Goal: Task Accomplishment & Management: Manage account settings

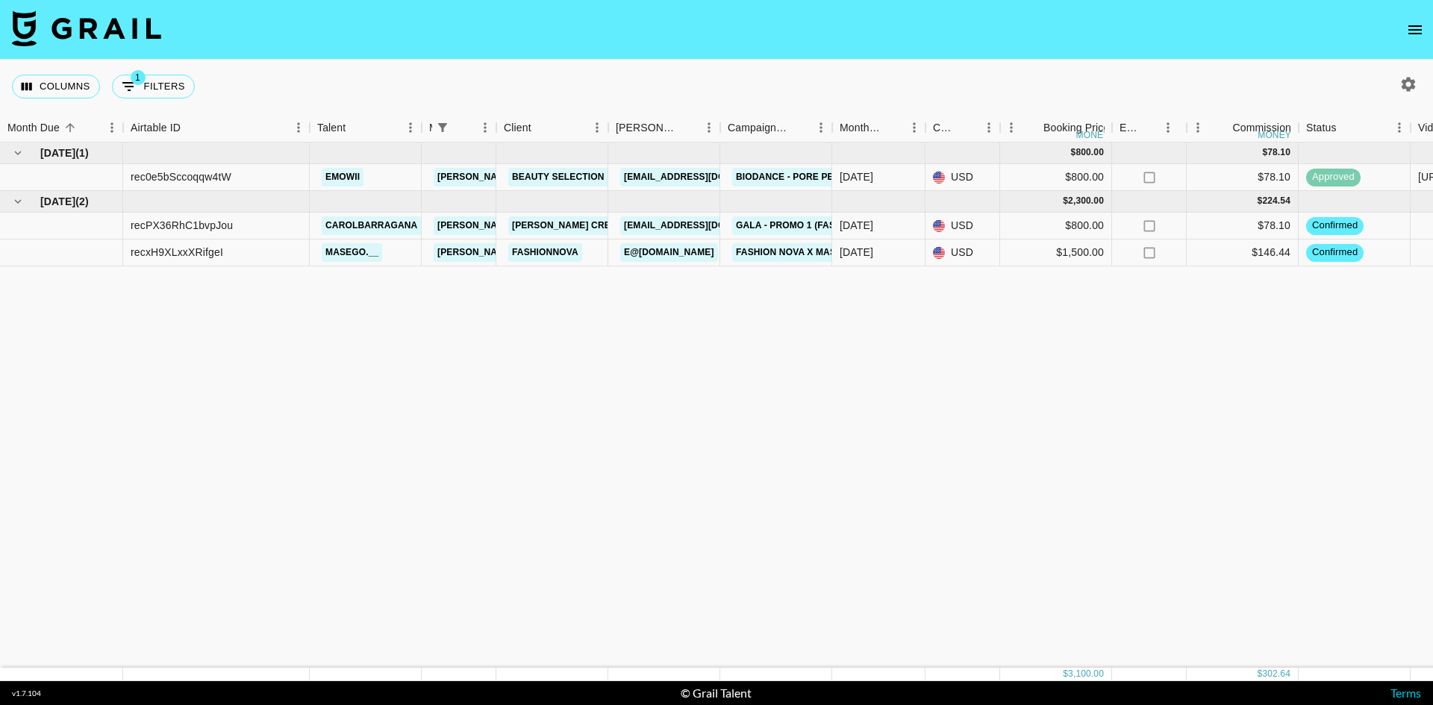
drag, startPoint x: 911, startPoint y: 366, endPoint x: 916, endPoint y: 372, distance: 7.9
click at [914, 367] on div "[DATE] ( 1 ) $ 800.00 $ 78.10 rec0e5bSccoqqw4tW emowii [PERSON_NAME][EMAIL_ADDR…" at bounding box center [1239, 405] width 2478 height 525
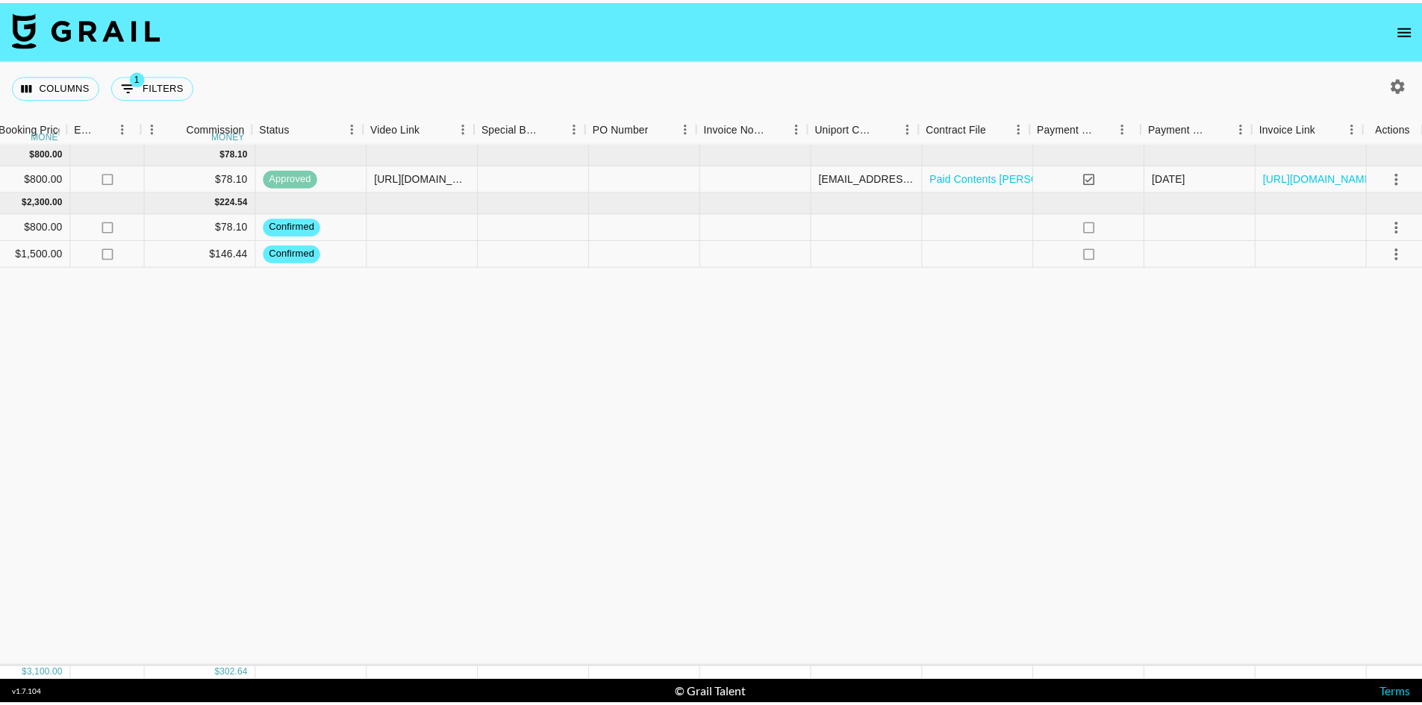
scroll to position [0, 1045]
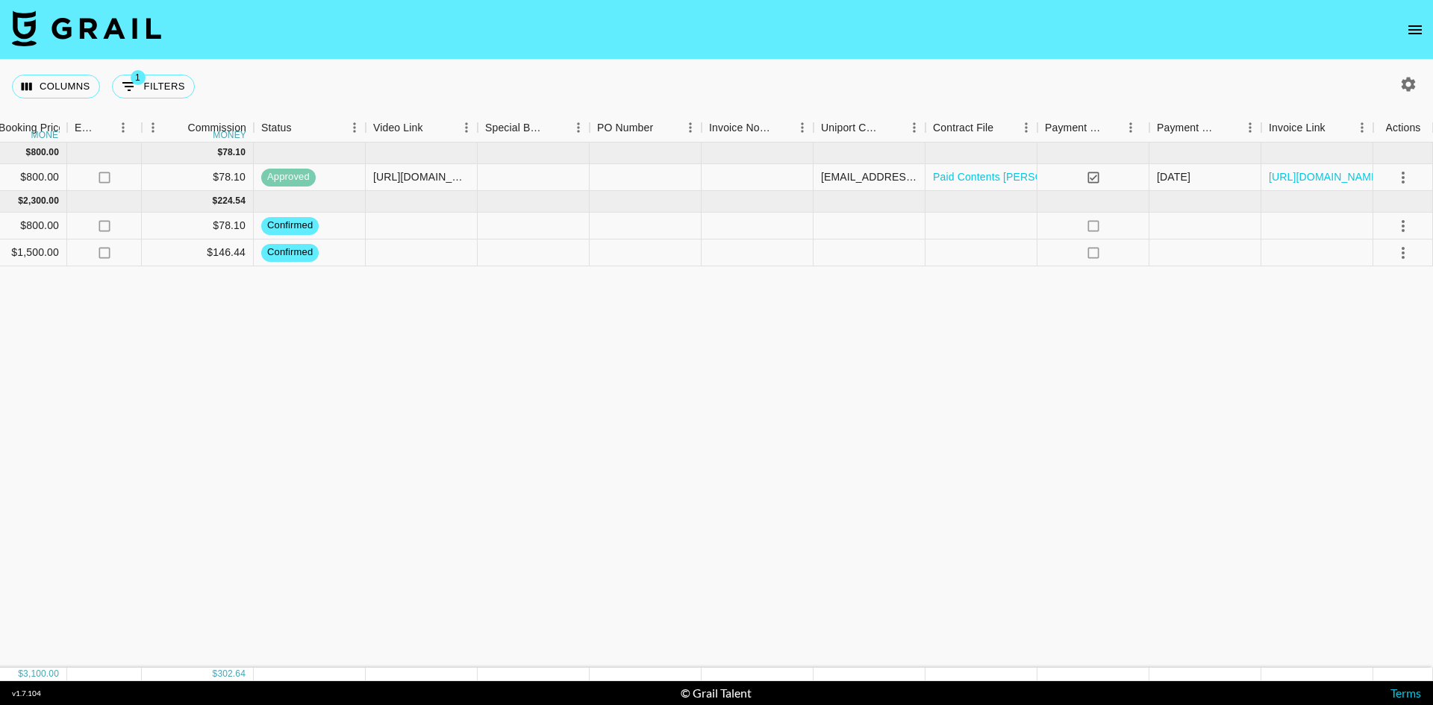
click at [1414, 39] on button "open drawer" at bounding box center [1415, 30] width 30 height 30
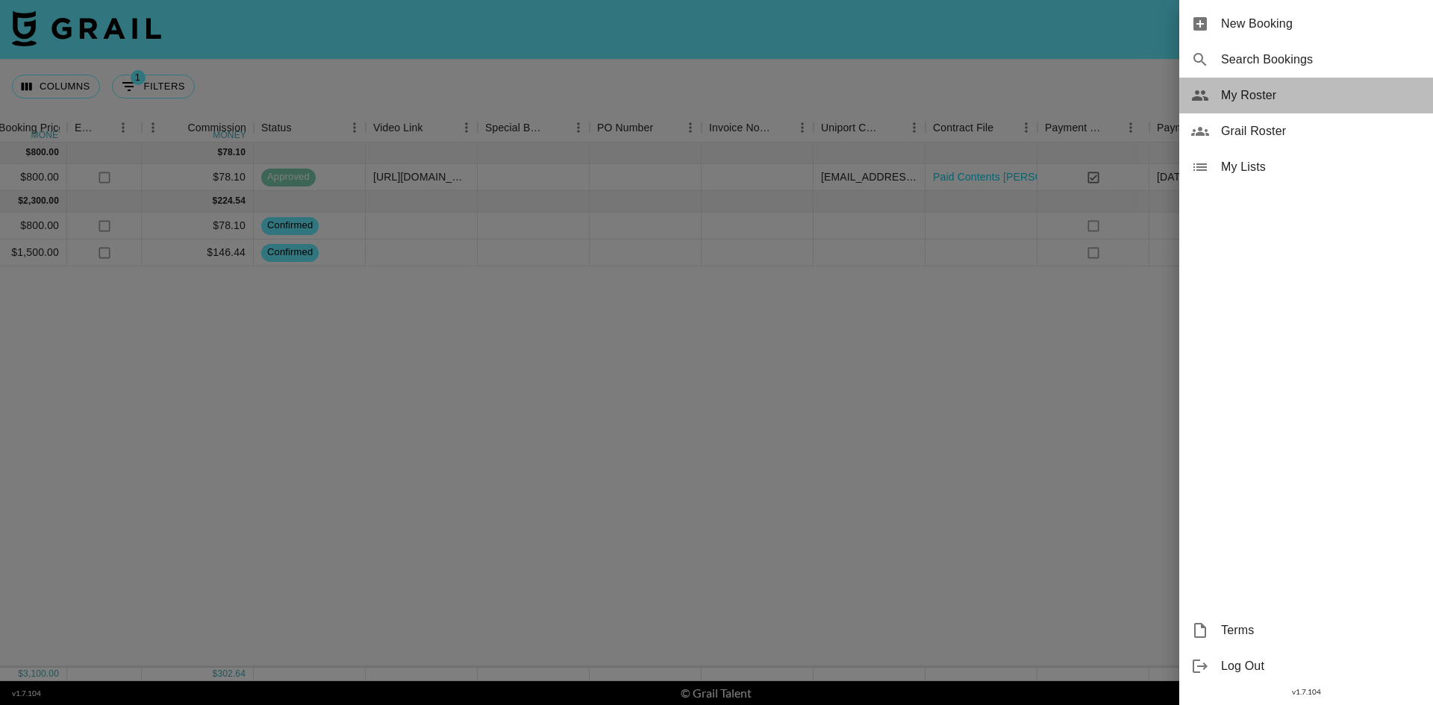
click at [1287, 99] on span "My Roster" at bounding box center [1321, 96] width 200 height 18
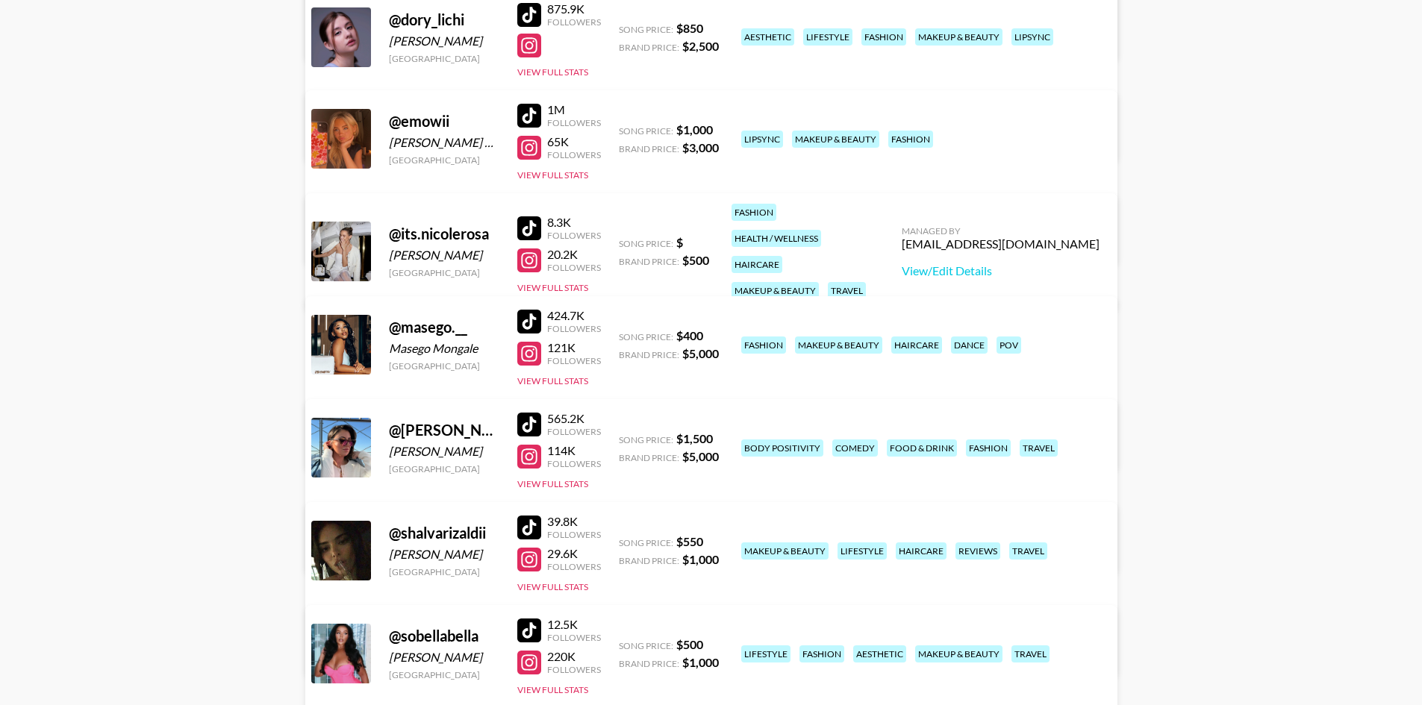
scroll to position [448, 0]
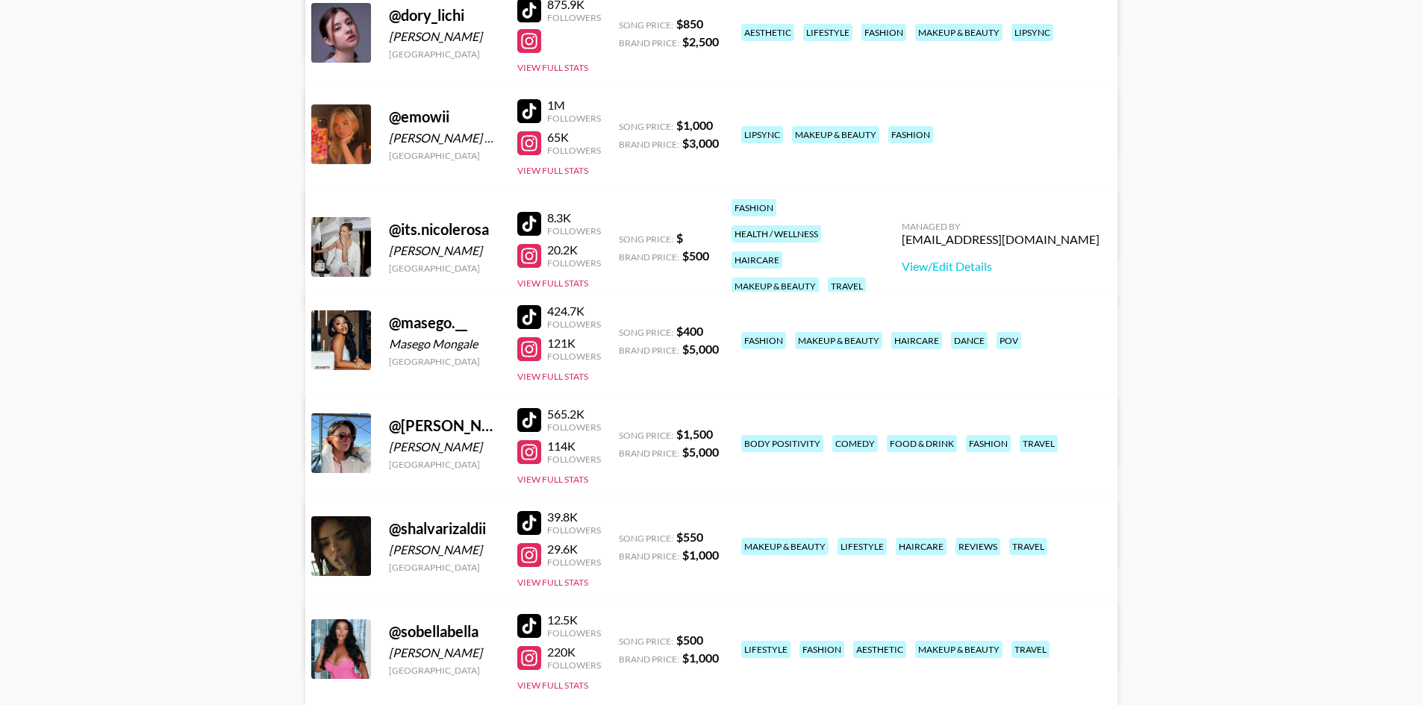
click at [522, 666] on div at bounding box center [529, 658] width 24 height 24
click at [528, 623] on div at bounding box center [529, 626] width 24 height 24
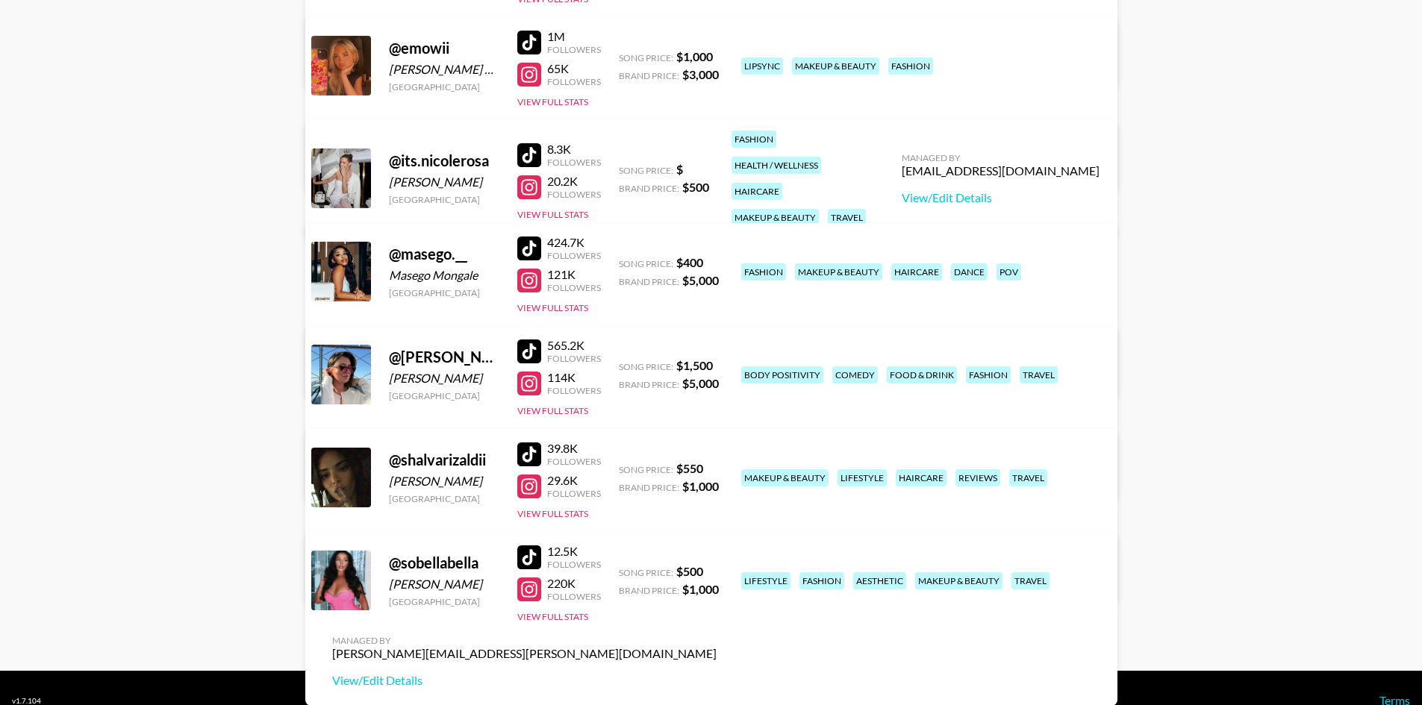
scroll to position [542, 0]
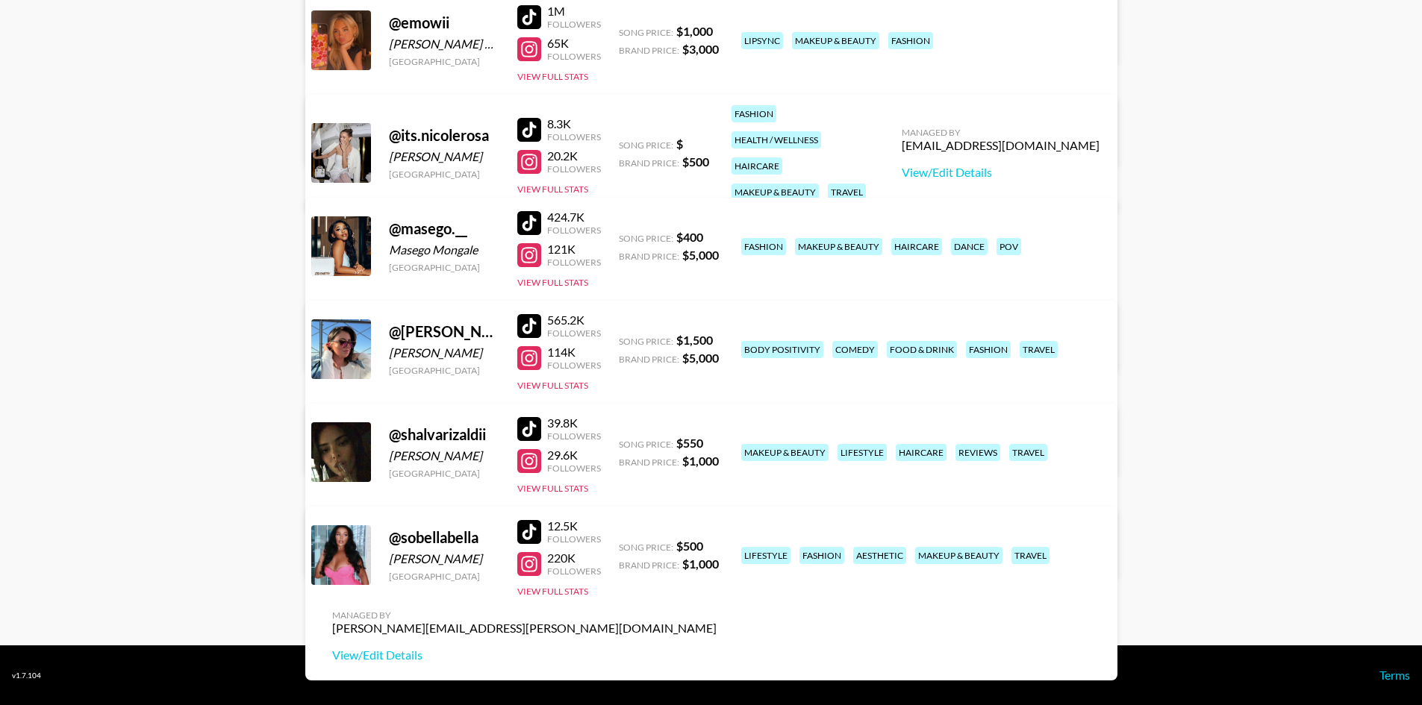
click at [531, 356] on div at bounding box center [529, 358] width 24 height 24
click at [534, 317] on div at bounding box center [529, 326] width 24 height 24
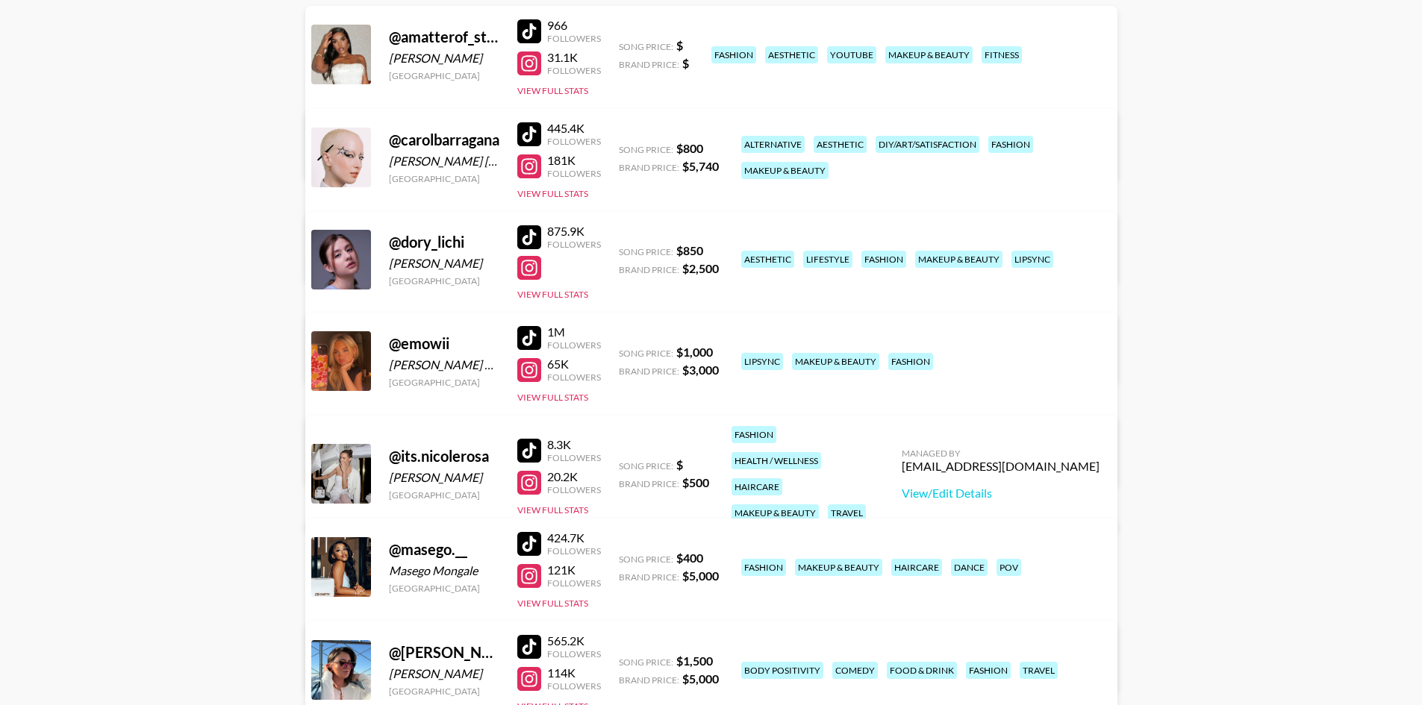
scroll to position [467, 0]
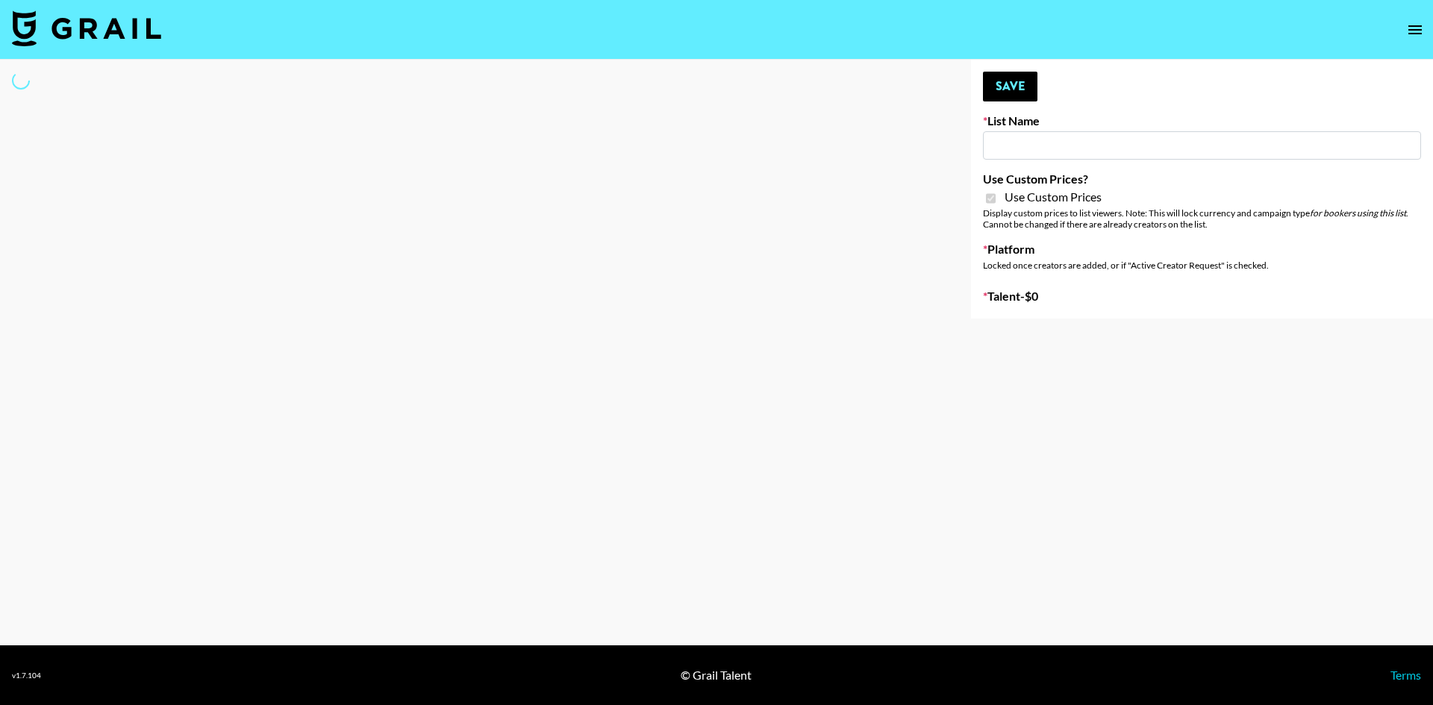
type input "Poizon (Shirley 26th Sept)"
checkbox input "true"
select select "Brand"
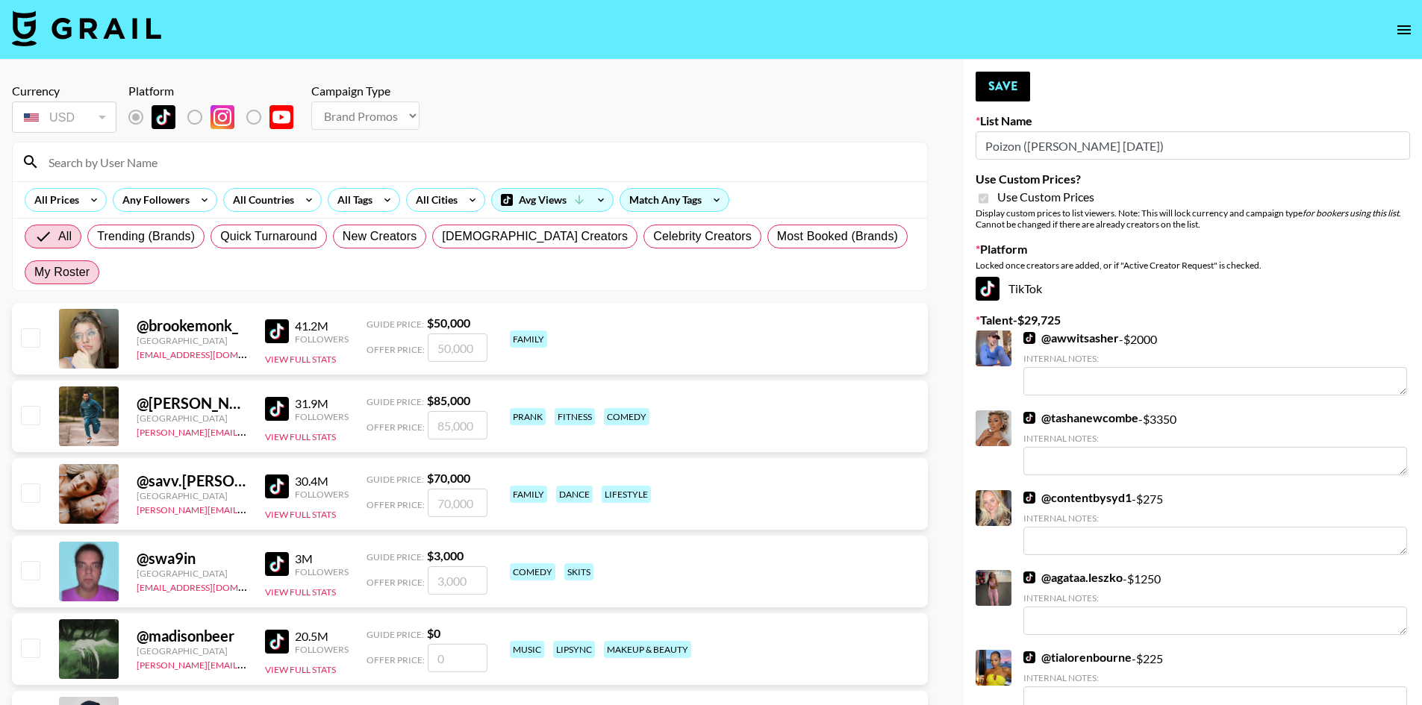
click at [90, 263] on span "My Roster" at bounding box center [61, 272] width 55 height 18
click at [34, 272] on input "My Roster" at bounding box center [34, 272] width 0 height 0
radio input "true"
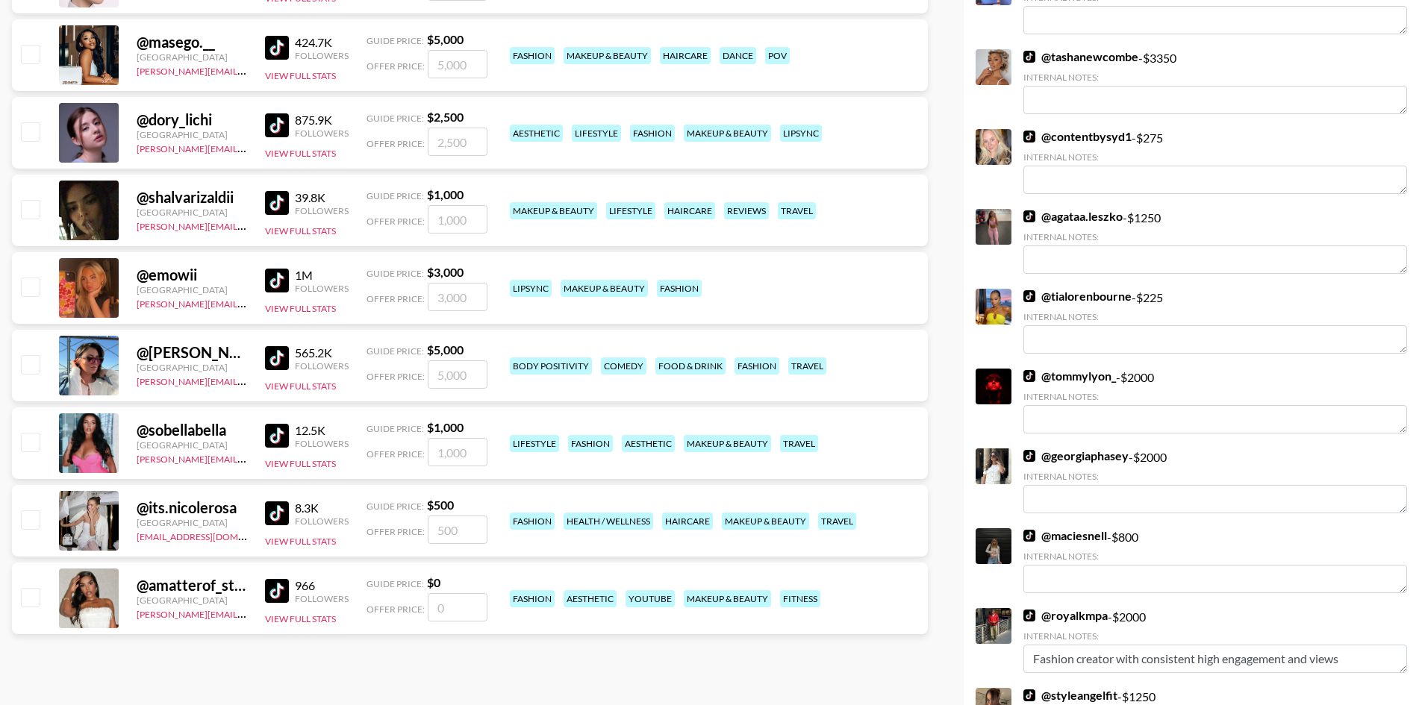
scroll to position [373, 0]
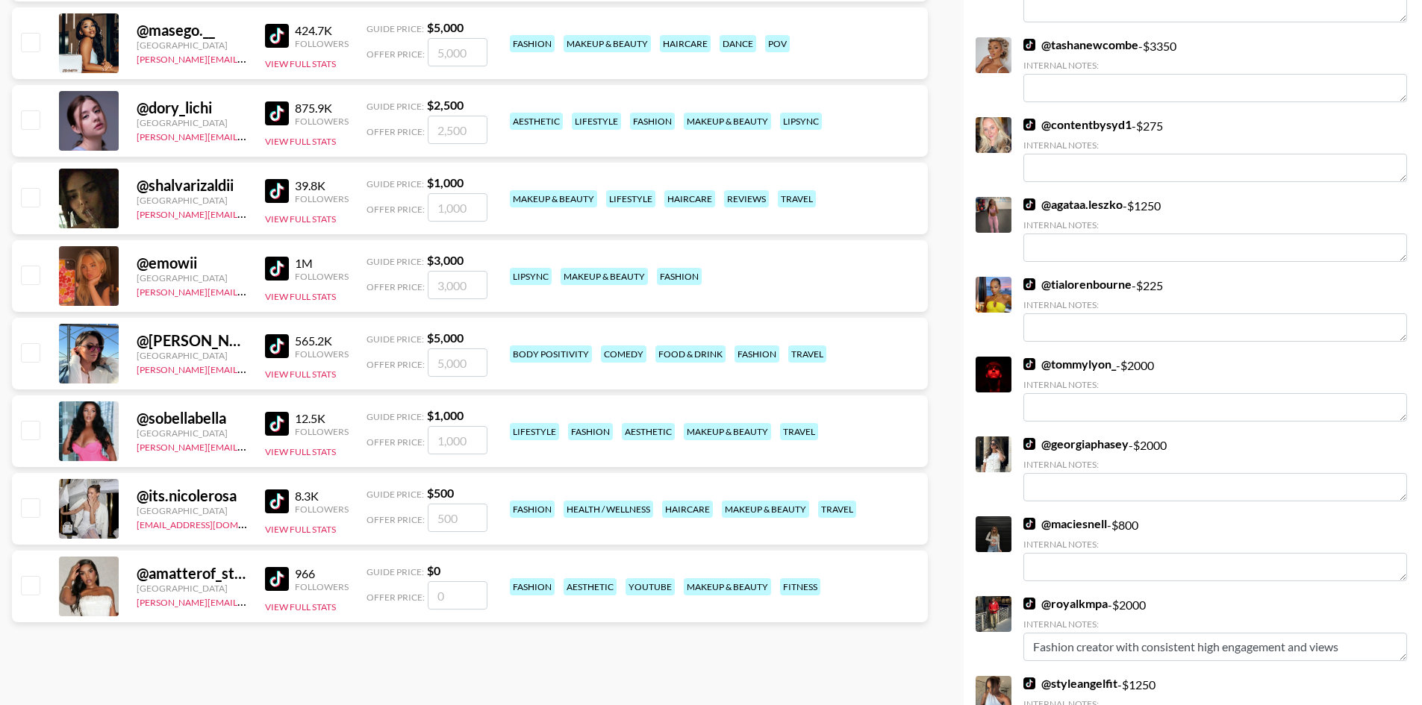
click at [458, 349] on input "number" at bounding box center [458, 363] width 60 height 28
checkbox input "true"
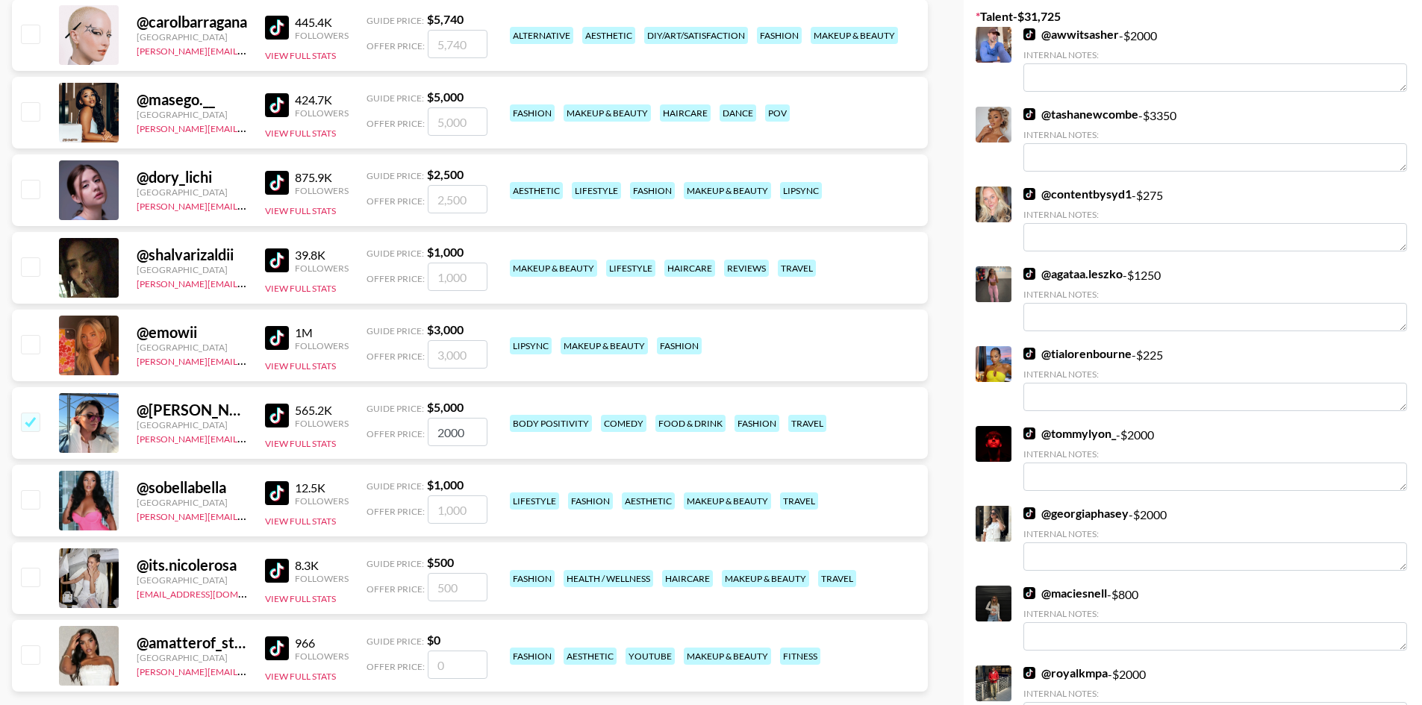
scroll to position [299, 0]
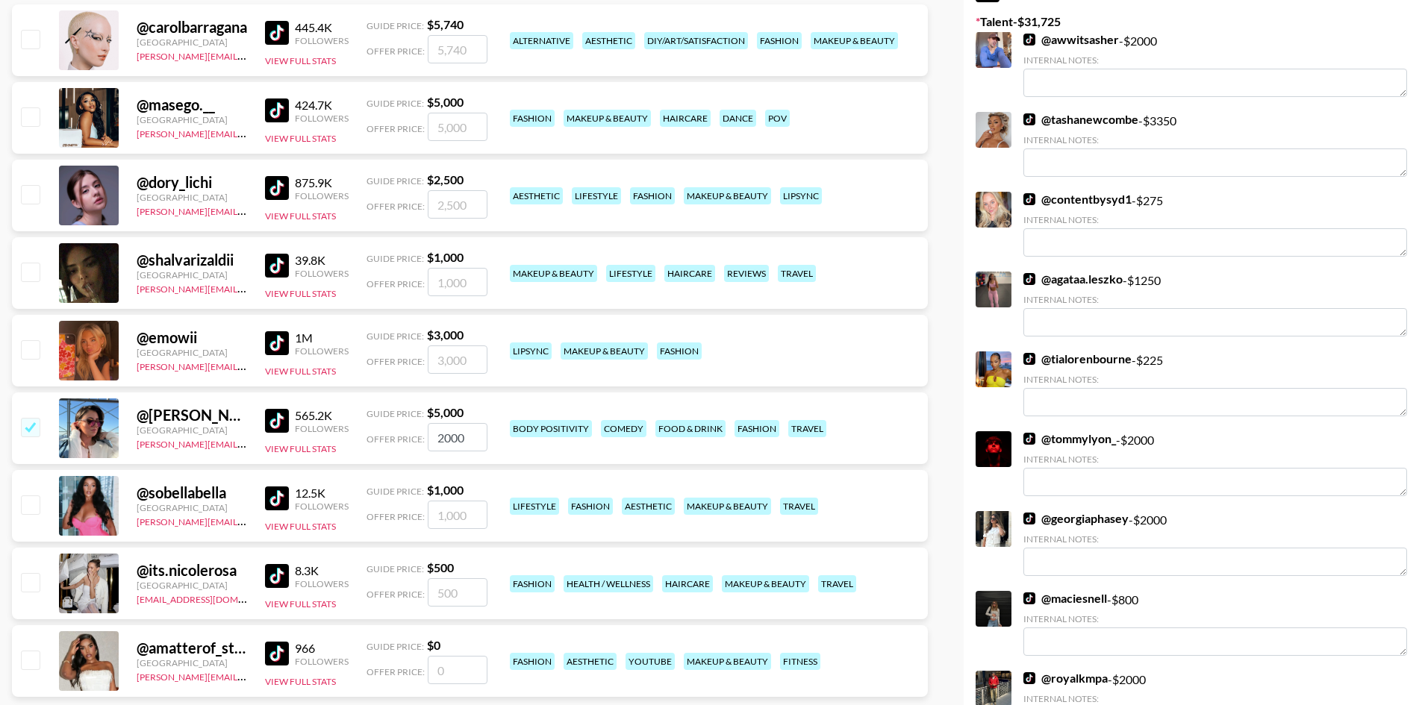
type input "2000"
drag, startPoint x: 31, startPoint y: 391, endPoint x: 67, endPoint y: 332, distance: 69.4
click at [31, 418] on input "checkbox" at bounding box center [30, 427] width 18 height 18
checkbox input "false"
